Goal: Information Seeking & Learning: Learn about a topic

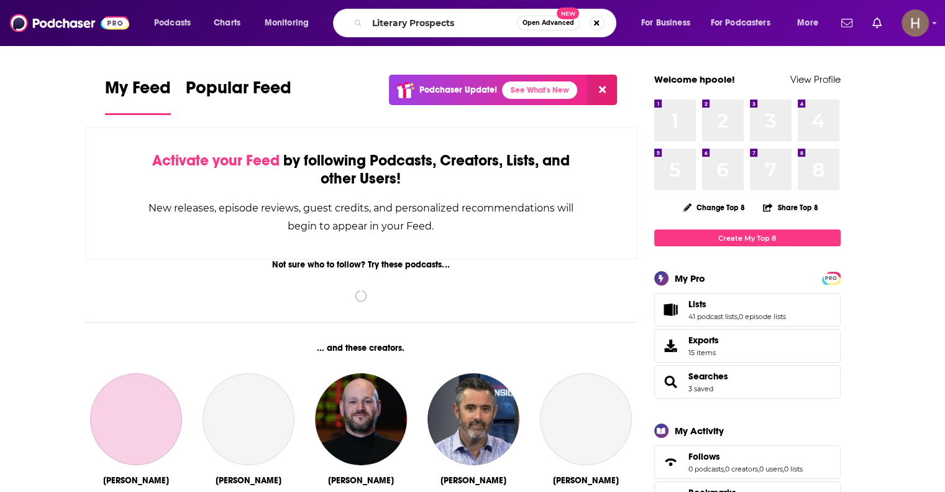
type input "Literary Prospects"
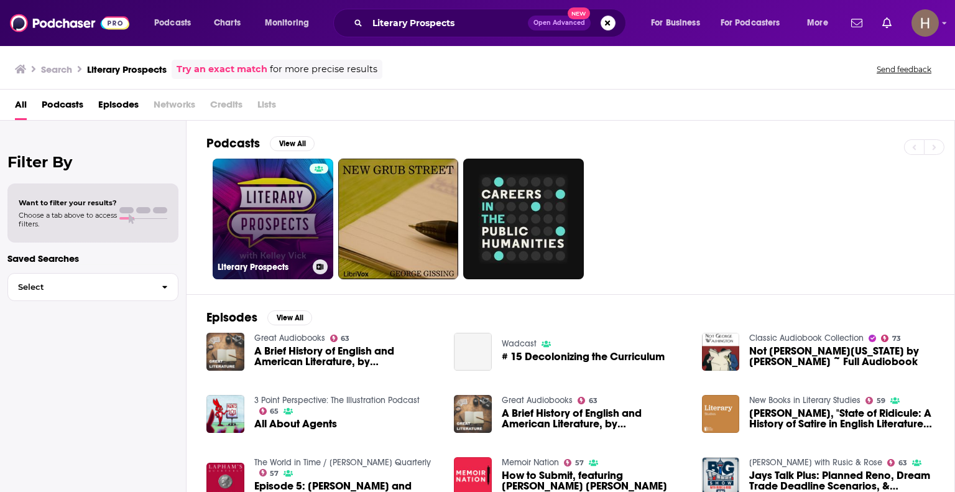
click at [257, 243] on link "Literary Prospects" at bounding box center [273, 218] width 121 height 121
